Goal: Task Accomplishment & Management: Manage account settings

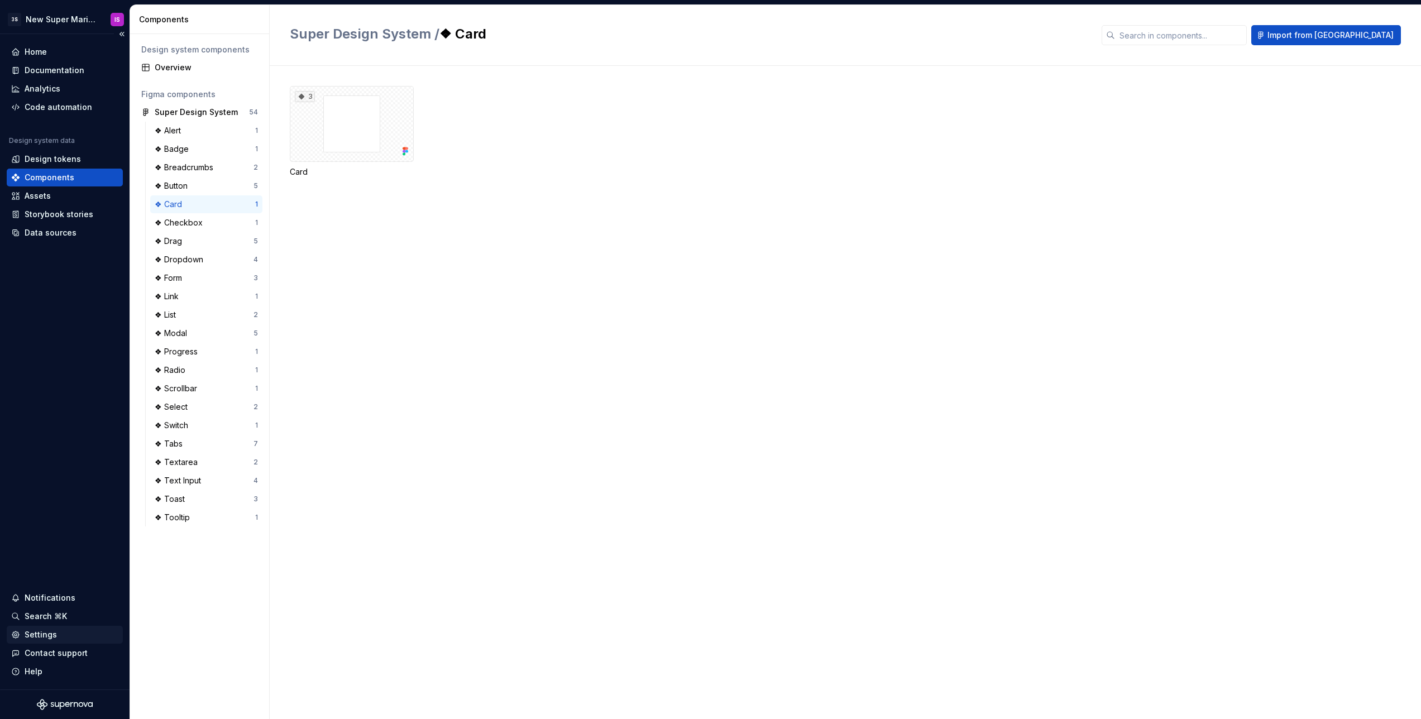
click at [40, 627] on div "Settings" at bounding box center [65, 635] width 116 height 18
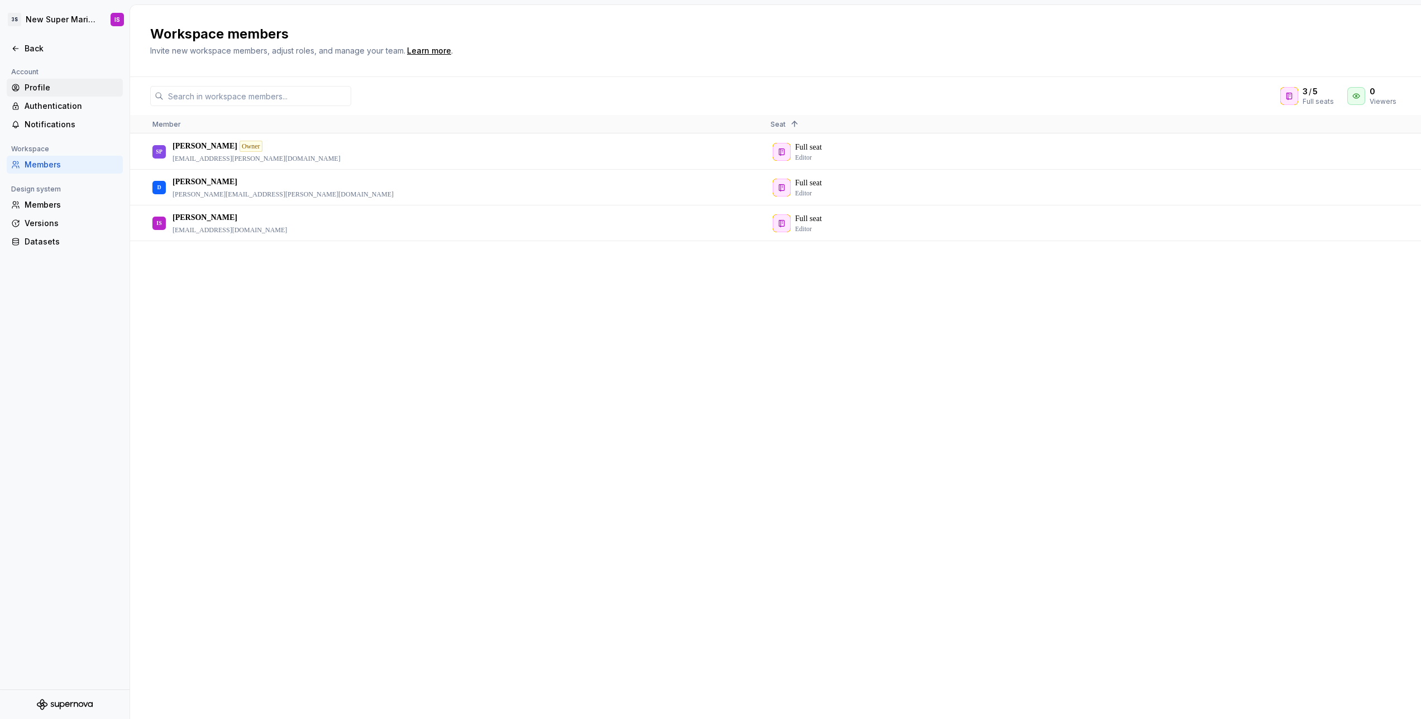
click at [36, 80] on div "Profile" at bounding box center [65, 88] width 116 height 18
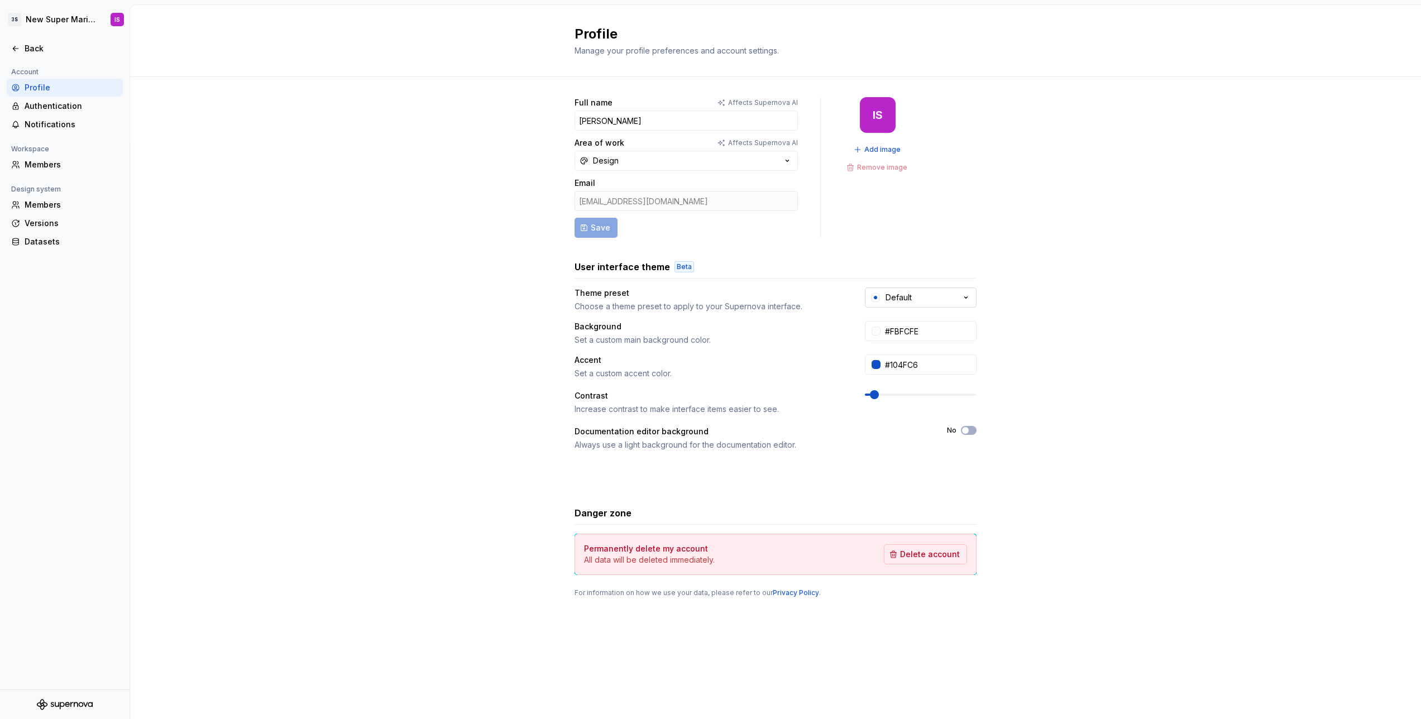
click at [958, 295] on button "Default" at bounding box center [921, 298] width 112 height 20
drag, startPoint x: 579, startPoint y: 509, endPoint x: 638, endPoint y: 511, distance: 58.7
click at [637, 511] on div "Danger zone" at bounding box center [776, 512] width 402 height 13
click at [699, 510] on div "Danger zone" at bounding box center [776, 512] width 402 height 13
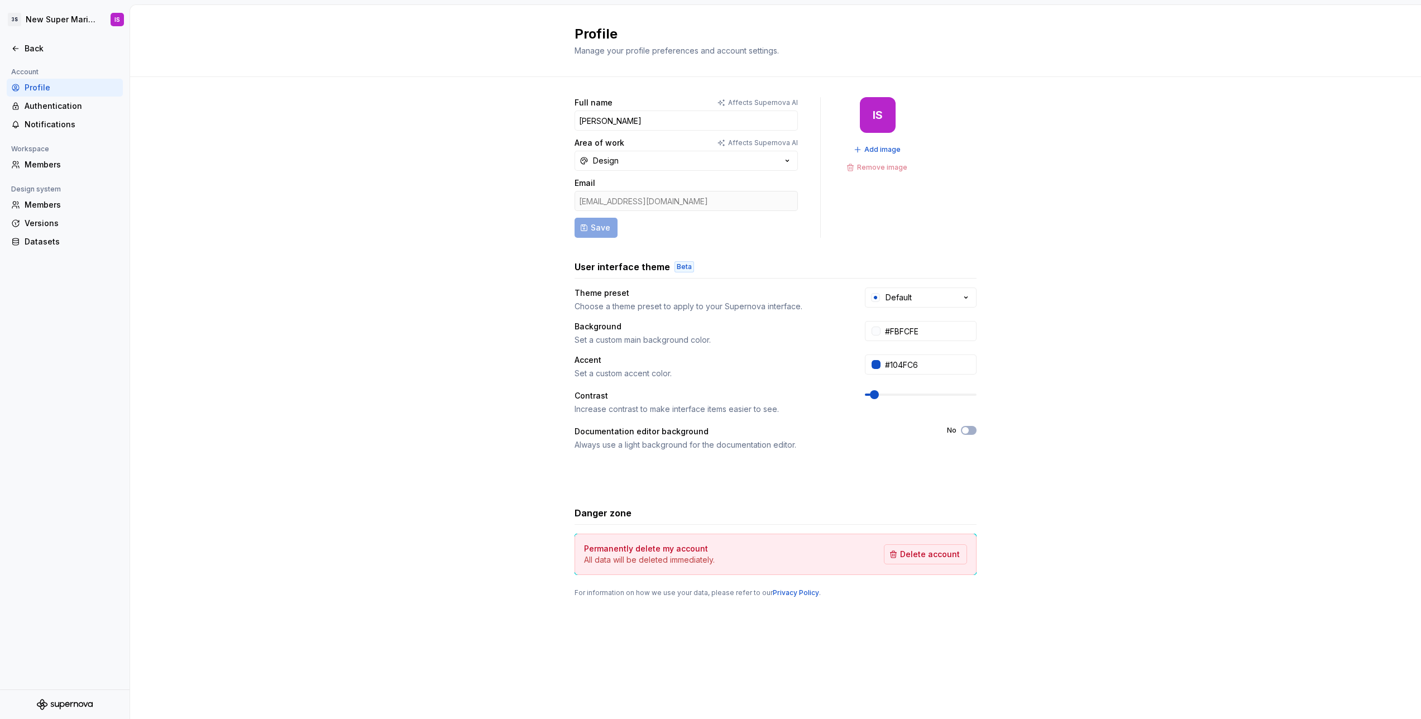
click at [1125, 442] on div "Full name Affects Supernova AI [PERSON_NAME] Area of work Affects Supernova AI …" at bounding box center [775, 358] width 1291 height 563
click at [1121, 278] on div "Full name Affects Supernova AI [PERSON_NAME] Area of work Affects Supernova AI …" at bounding box center [775, 358] width 1291 height 563
click at [1185, 282] on div "Full name Affects Supernova AI [PERSON_NAME] Area of work Affects Supernova AI …" at bounding box center [775, 358] width 1291 height 563
